Goal: Find contact information: Find contact information

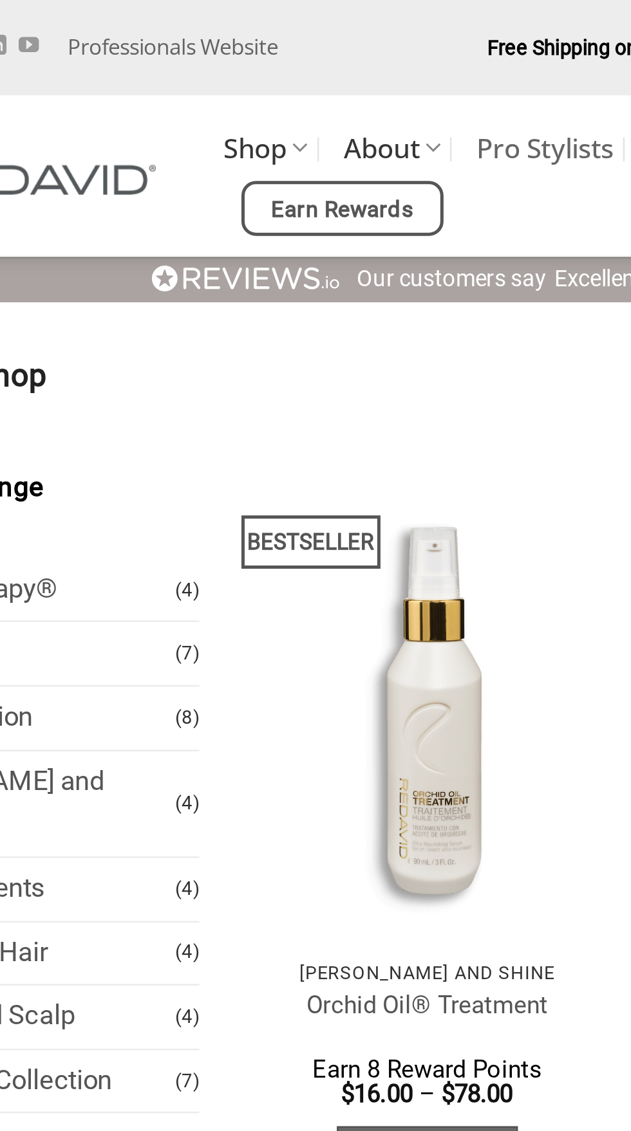
click at [233, 46] on link "About" at bounding box center [224, 58] width 39 height 25
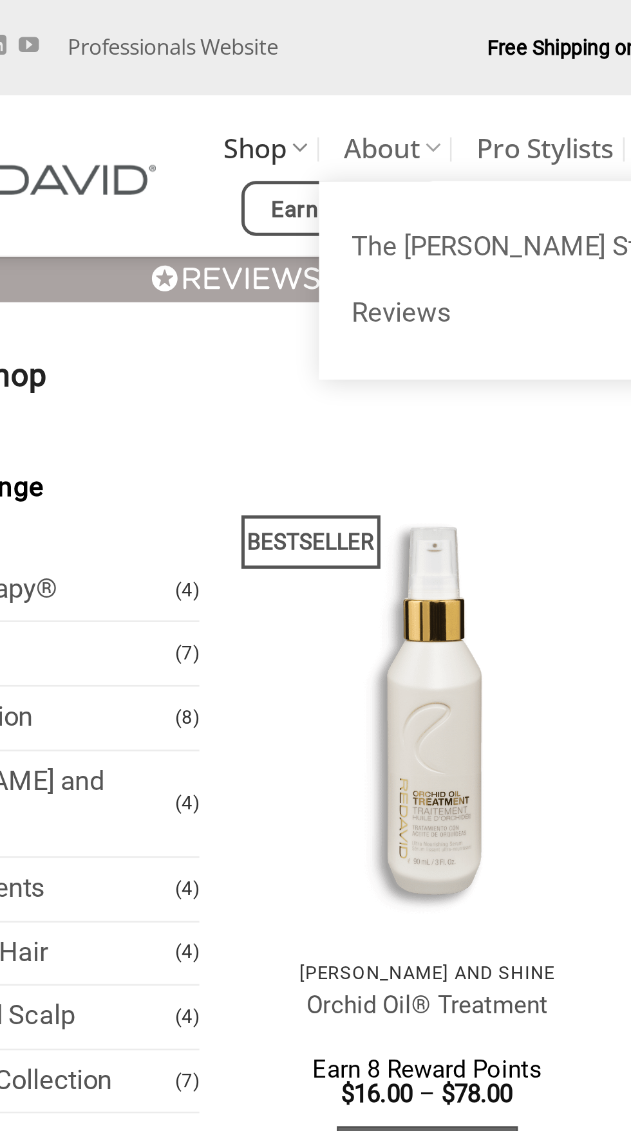
click at [189, 53] on icon at bounding box center [188, 59] width 6 height 12
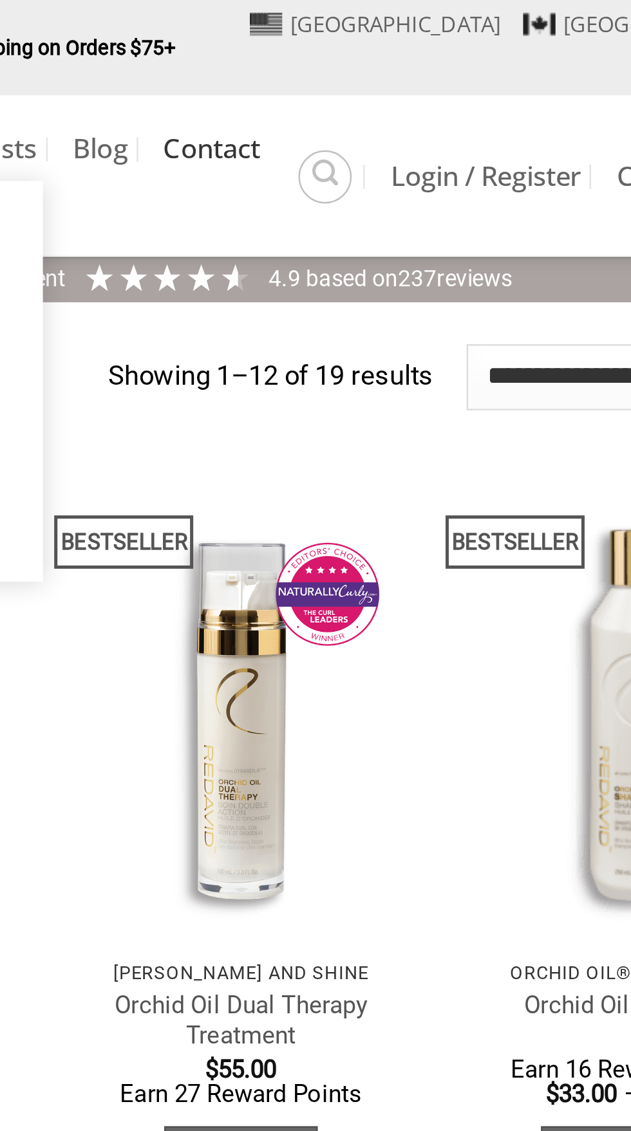
click at [380, 48] on link "Contact" at bounding box center [382, 59] width 39 height 23
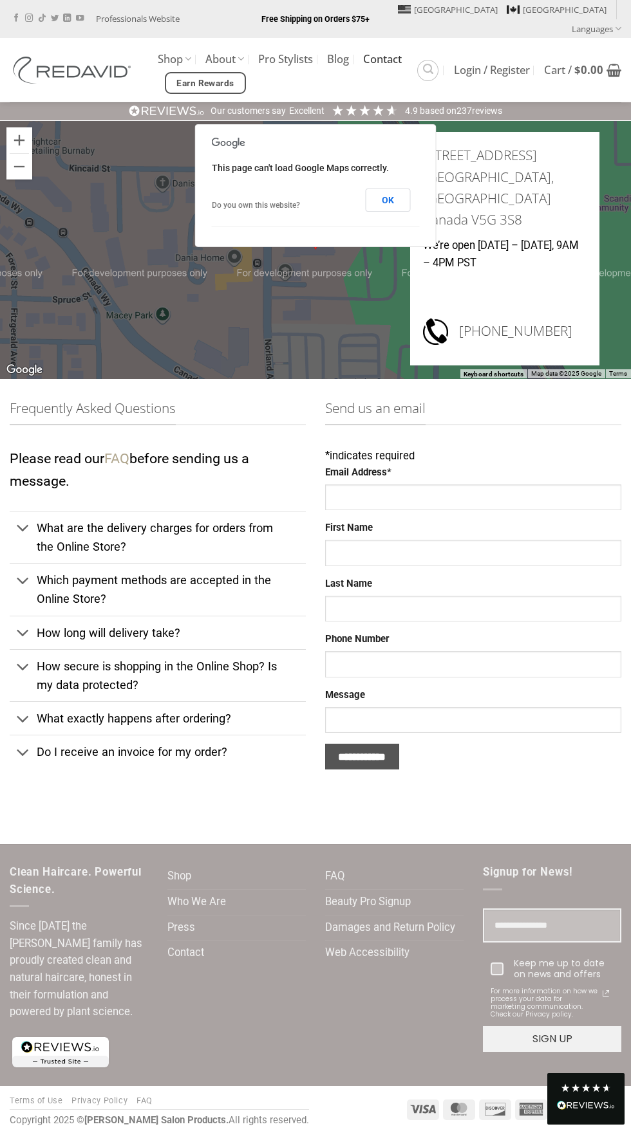
click at [116, 450] on link "FAQ" at bounding box center [116, 458] width 25 height 16
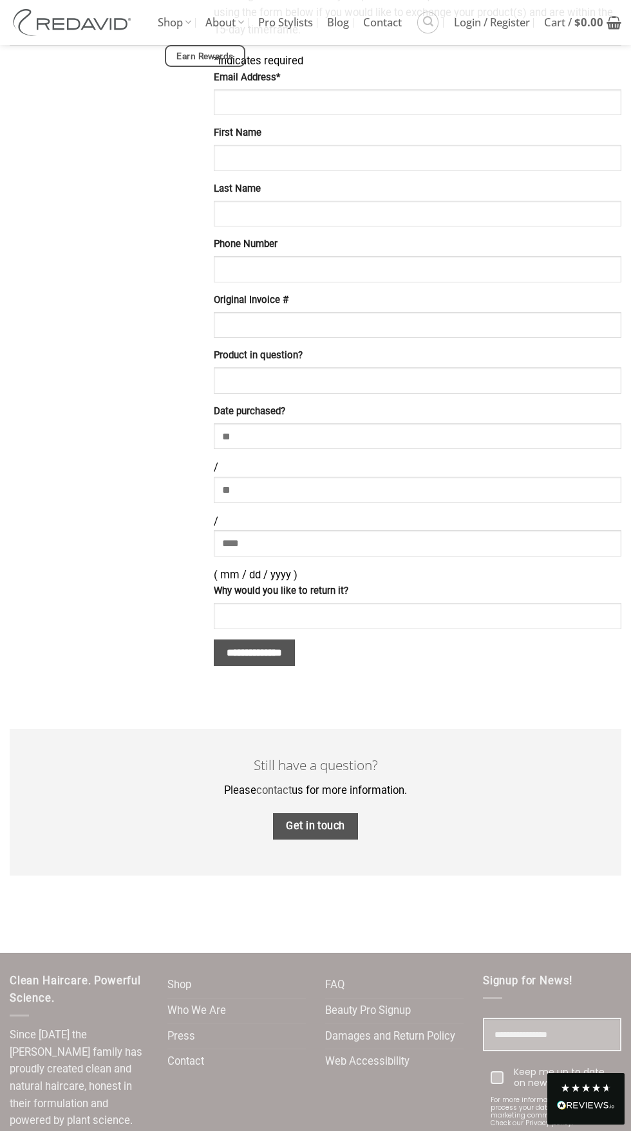
scroll to position [1036, 0]
click at [304, 818] on span "Get in touch" at bounding box center [315, 826] width 59 height 17
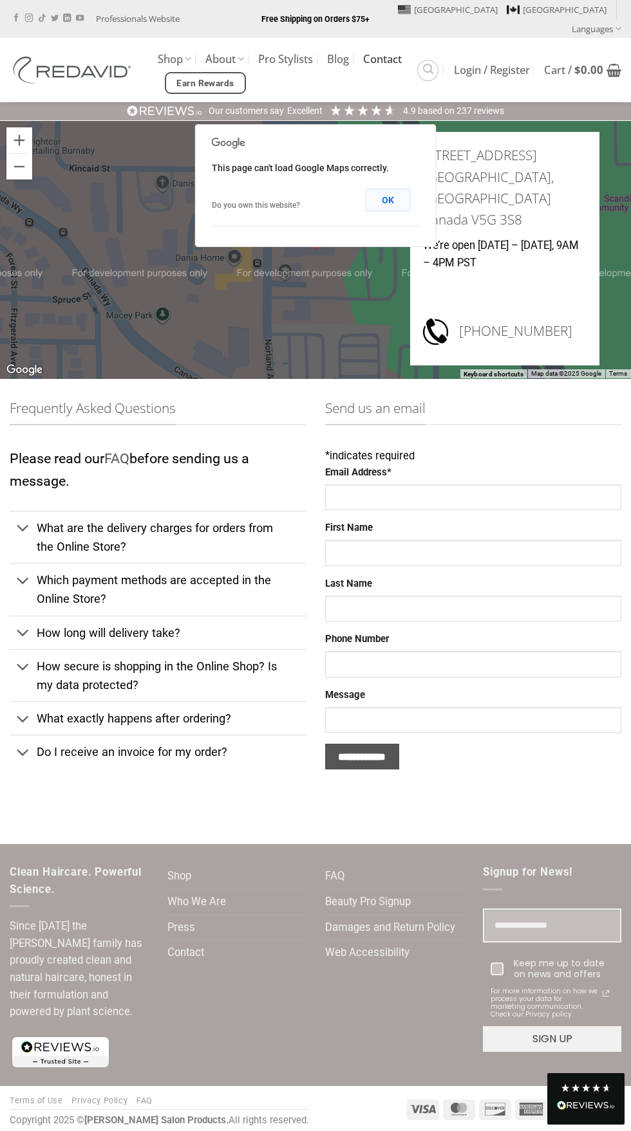
click at [382, 189] on button "OK" at bounding box center [387, 200] width 45 height 23
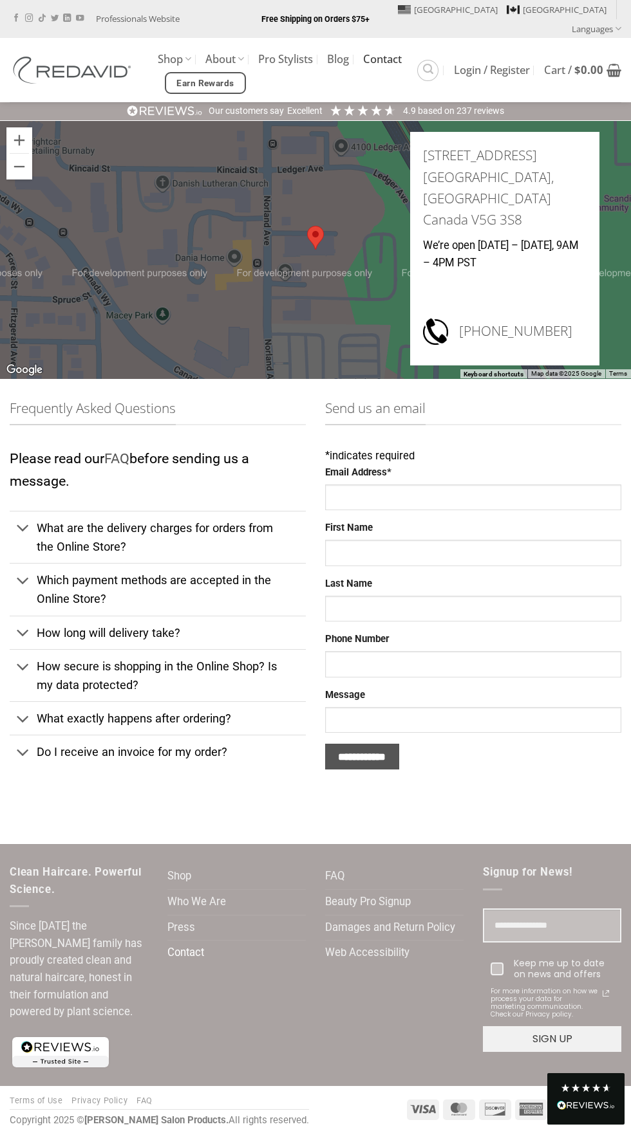
click at [174, 941] on link "Contact" at bounding box center [185, 953] width 37 height 25
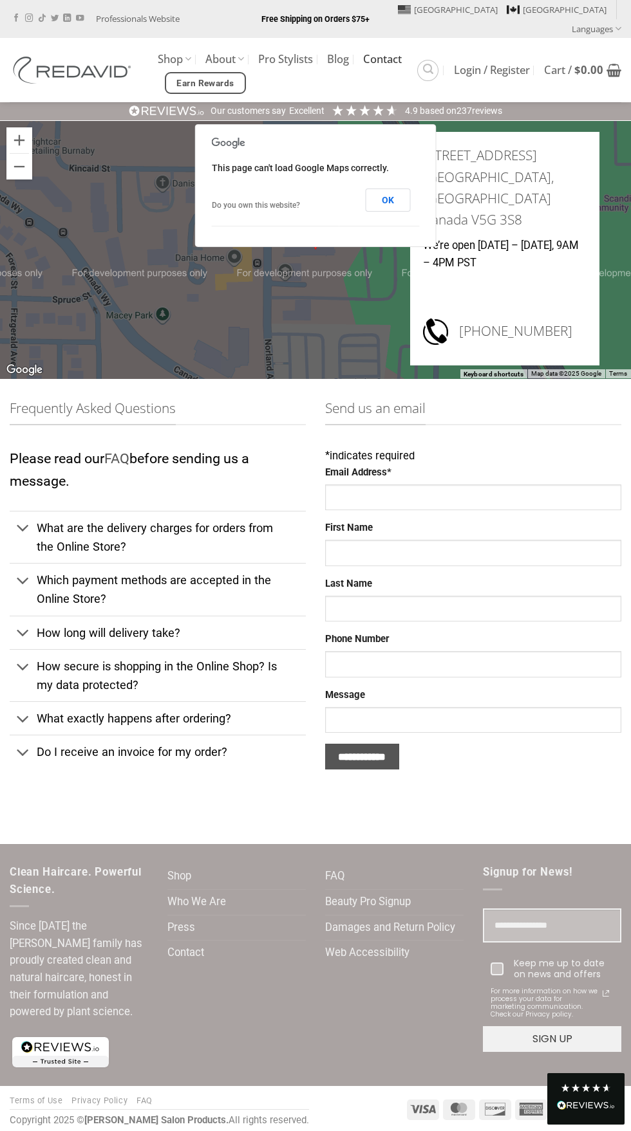
click at [363, 48] on link "Contact" at bounding box center [382, 59] width 39 height 23
click at [175, 941] on link "Contact" at bounding box center [185, 953] width 37 height 25
